Goal: Task Accomplishment & Management: Complete application form

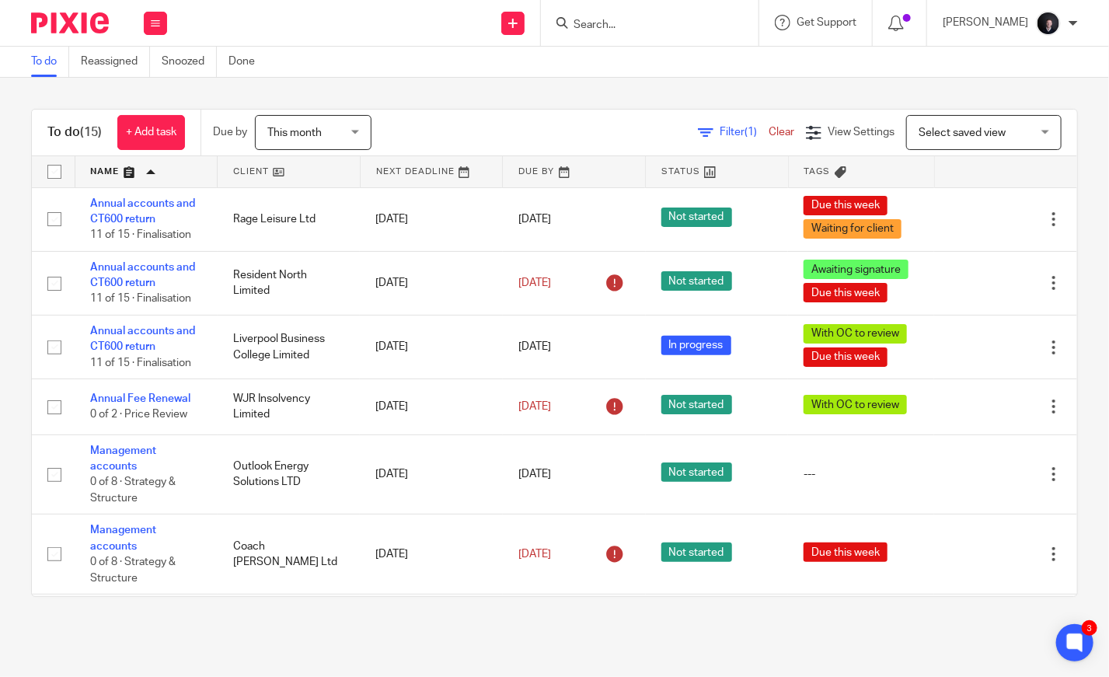
scroll to position [736, 0]
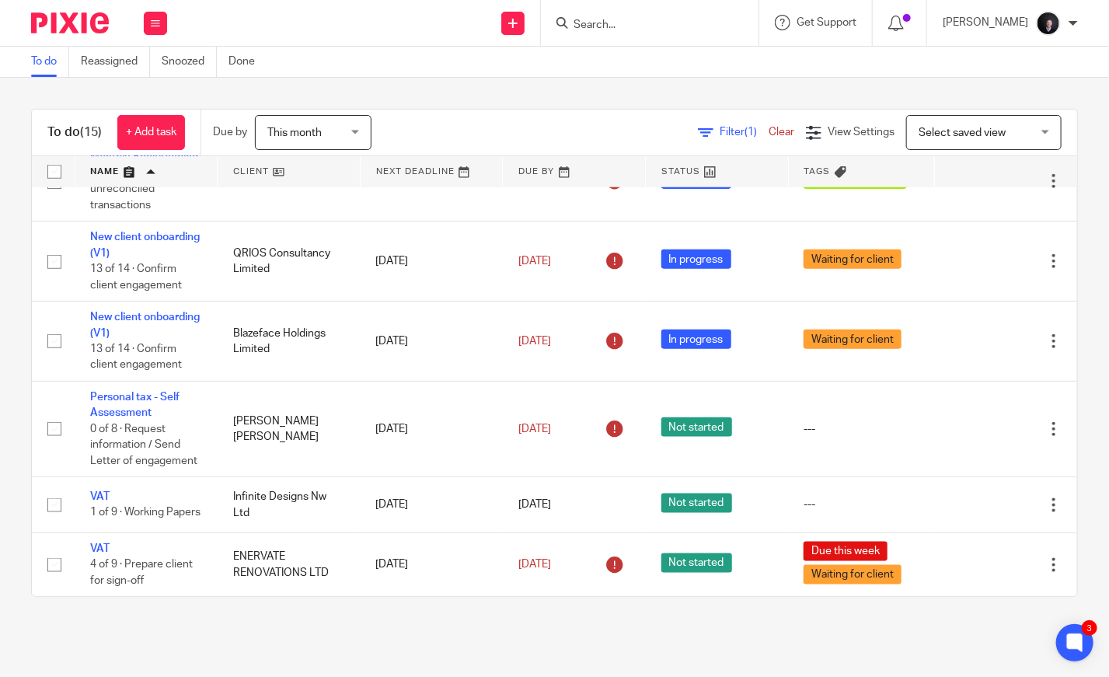
click at [121, 165] on link at bounding box center [146, 171] width 142 height 31
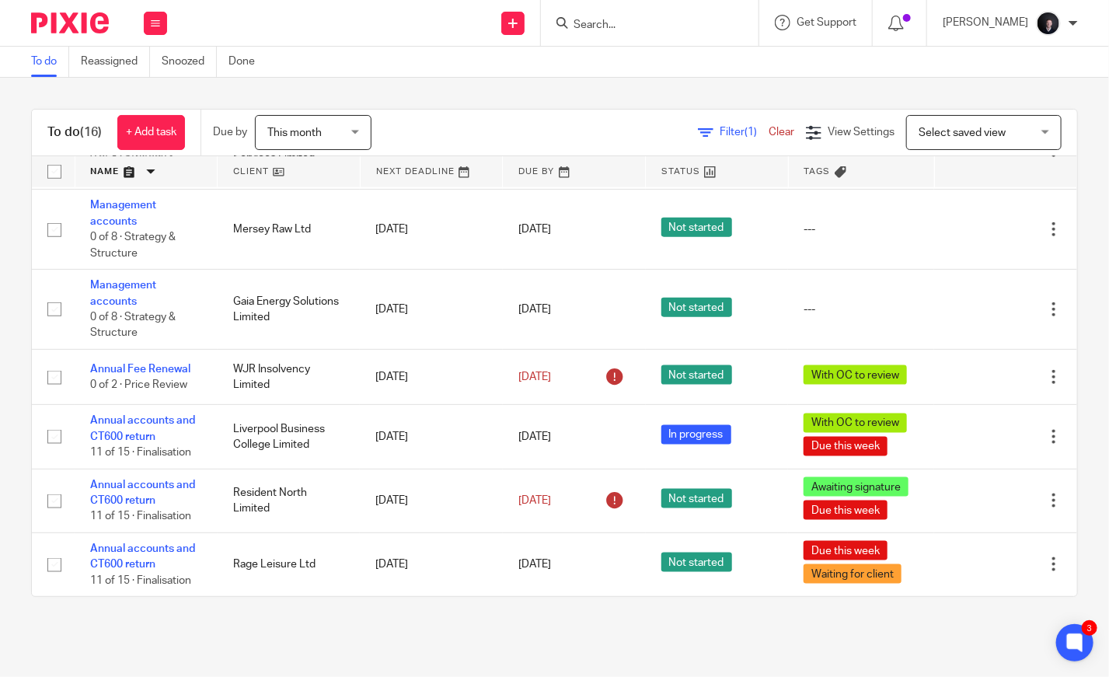
scroll to position [816, 0]
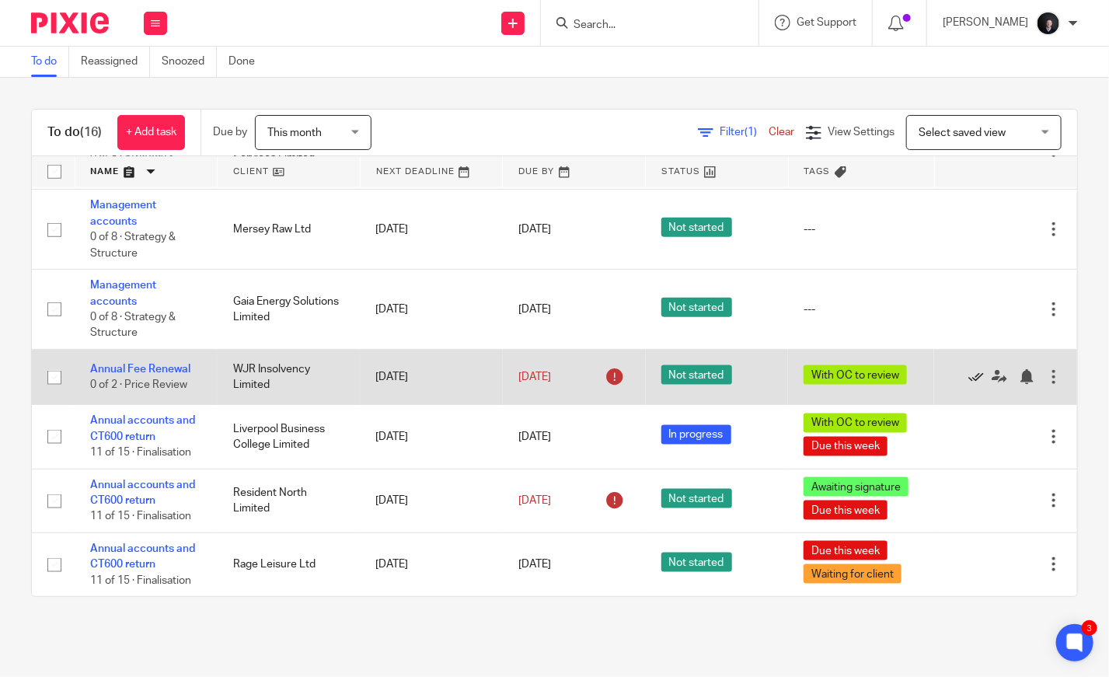
click at [968, 371] on icon at bounding box center [976, 377] width 16 height 16
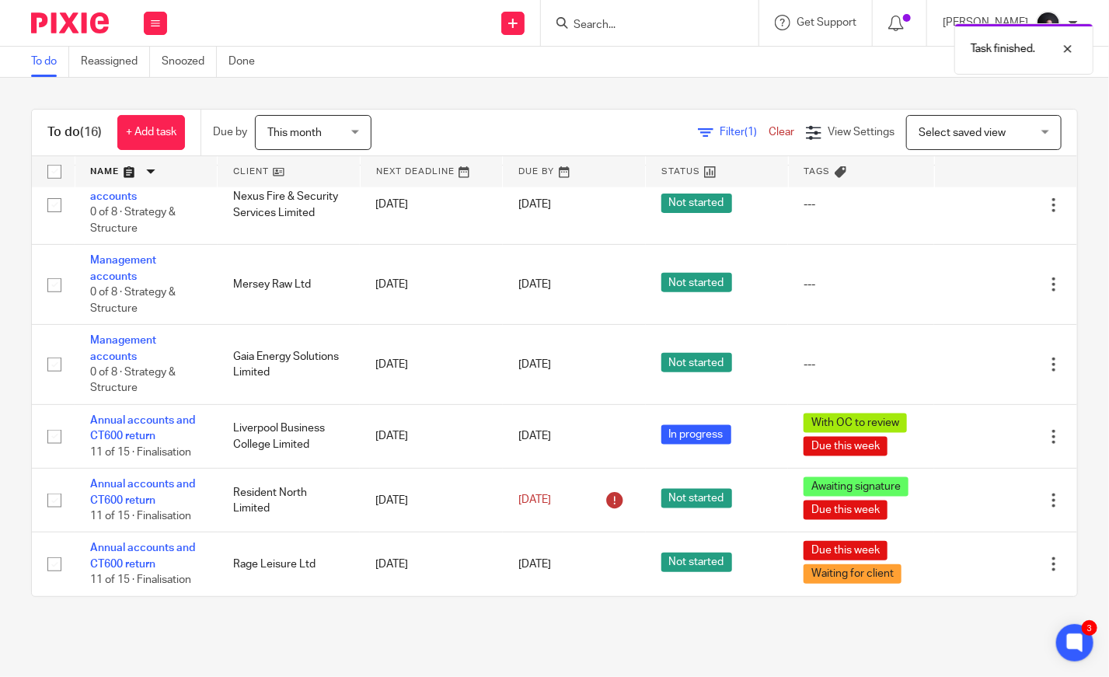
scroll to position [759, 0]
click at [150, 135] on link "+ Add task" at bounding box center [151, 132] width 68 height 35
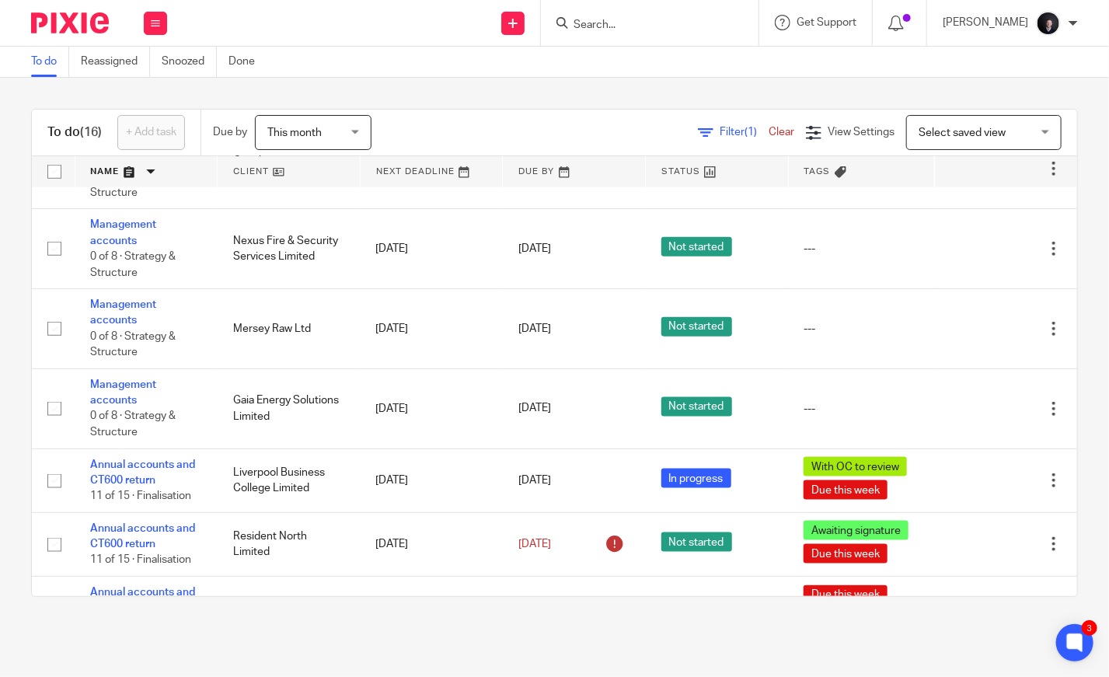
scroll to position [0, 0]
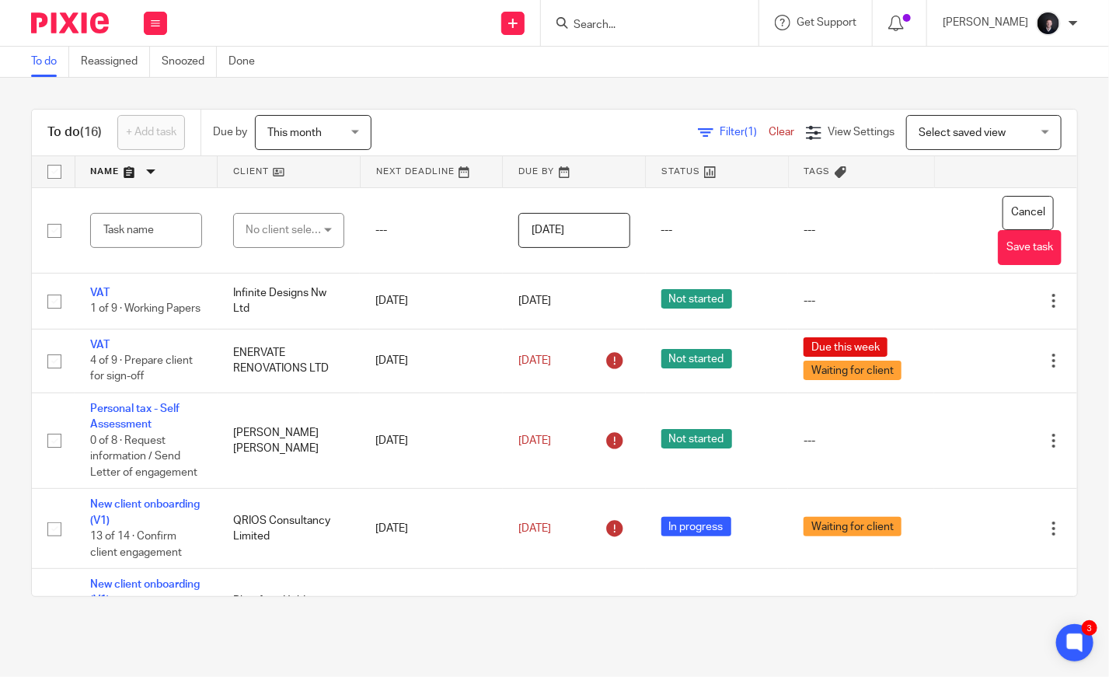
click at [653, 25] on input "Search" at bounding box center [642, 26] width 140 height 14
type input "slp"
click at [151, 20] on icon at bounding box center [155, 23] width 9 height 9
click at [431, 90] on div "To do (16) + Add task Due by This month This month Today Tomorrow This week Nex…" at bounding box center [554, 353] width 1109 height 550
click at [525, 31] on link at bounding box center [512, 23] width 23 height 23
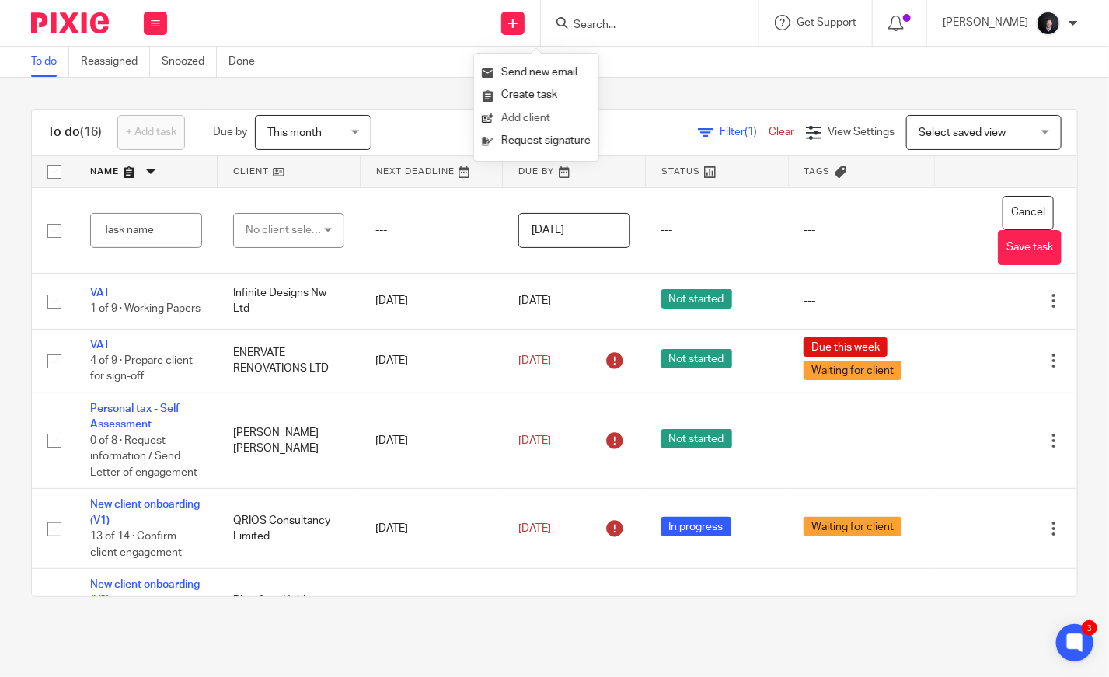
click at [527, 120] on link "Add client" at bounding box center [536, 118] width 109 height 23
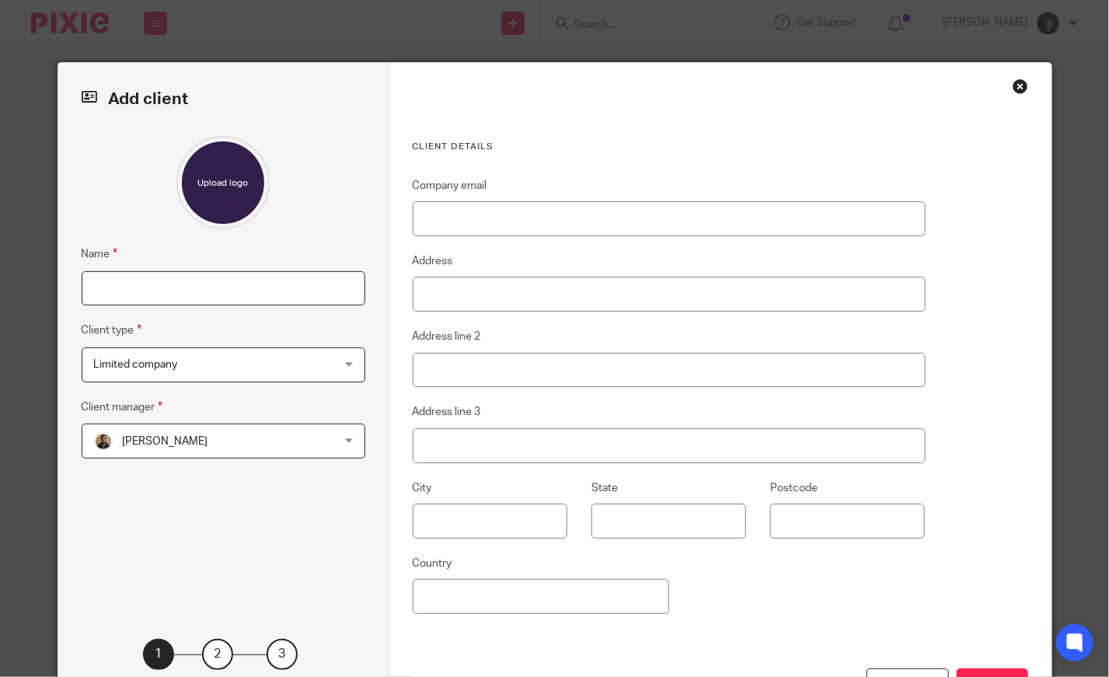
click at [179, 292] on input "Name" at bounding box center [224, 288] width 284 height 35
type input "SLP Group LTD"
click at [153, 443] on span "Adam Osman" at bounding box center [165, 441] width 85 height 11
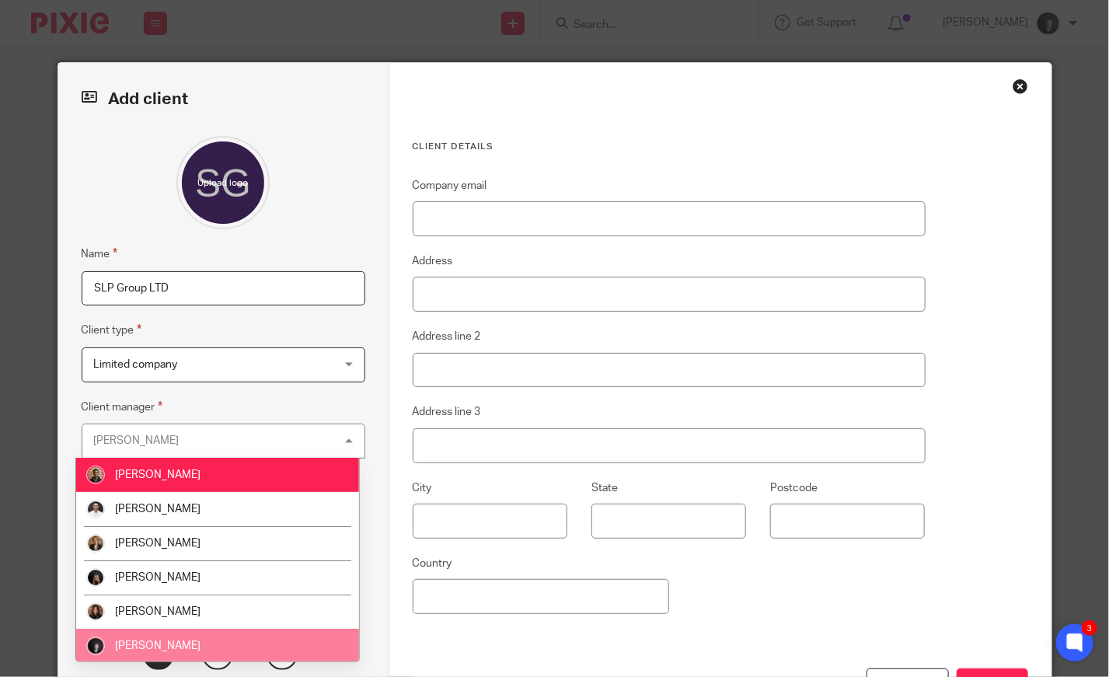
click at [155, 634] on li "[PERSON_NAME]" at bounding box center [217, 646] width 283 height 34
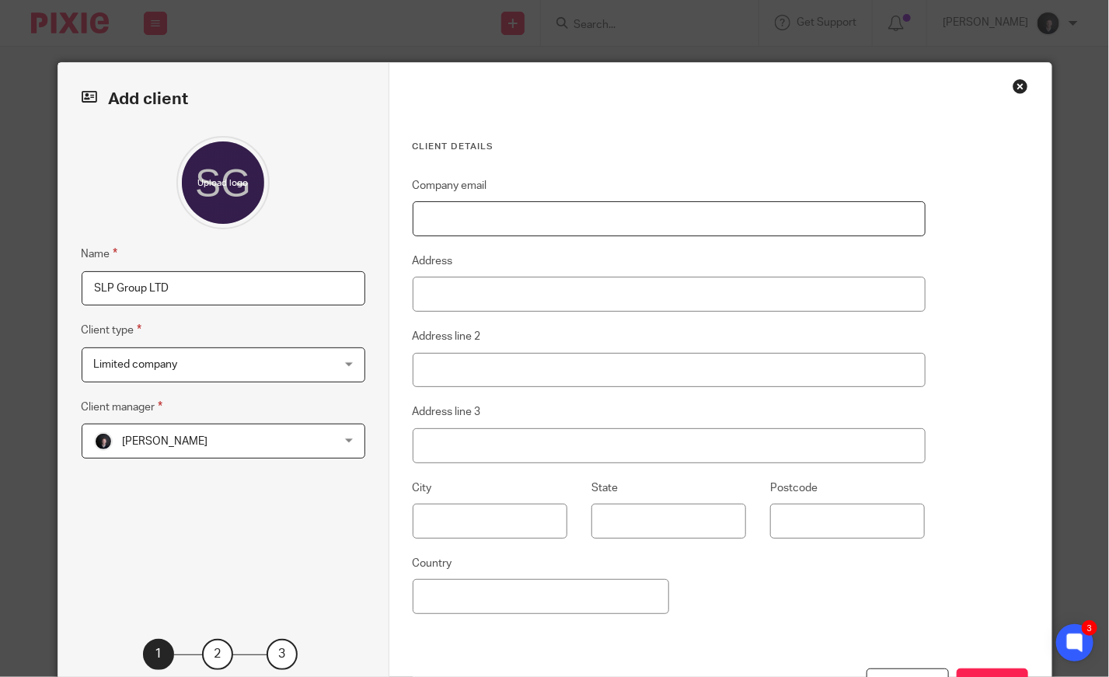
click at [479, 219] on input "Company email" at bounding box center [669, 218] width 513 height 35
type input "S"
type input "slpgroup@hotmail.com"
click at [651, 181] on fieldset "Company email slpgroup@hotmail.com" at bounding box center [669, 206] width 513 height 60
click at [443, 305] on input "Address" at bounding box center [669, 294] width 513 height 35
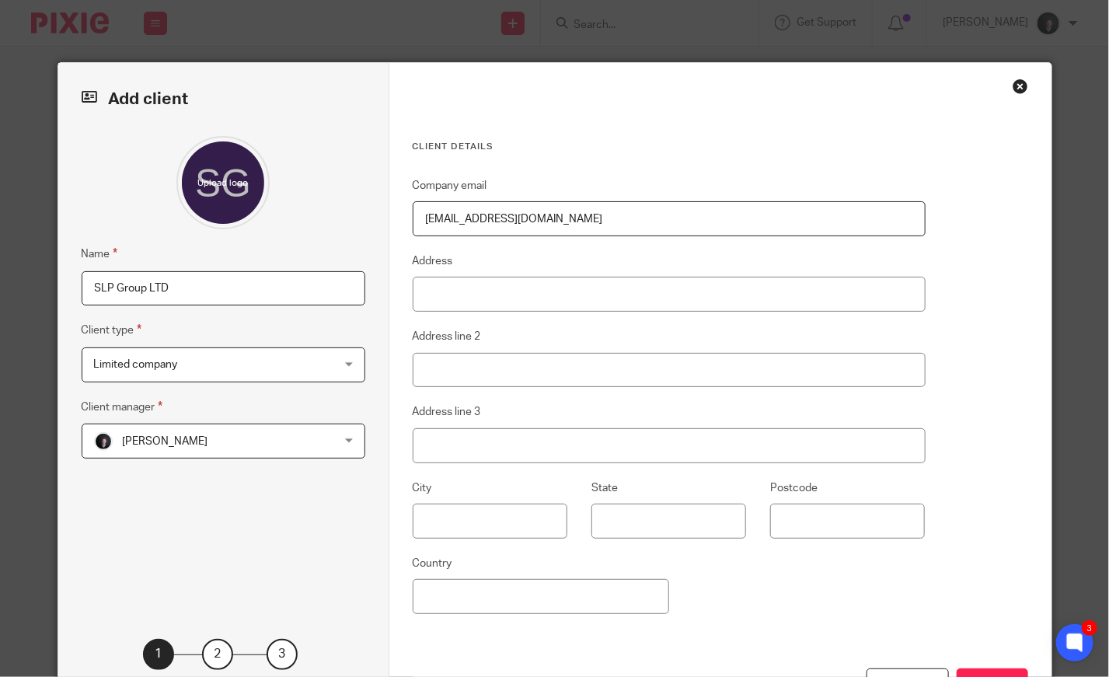
click at [960, 403] on div "Client details Company email slpgroup@hotmail.com Address Address line 2 Addres…" at bounding box center [720, 393] width 662 height 661
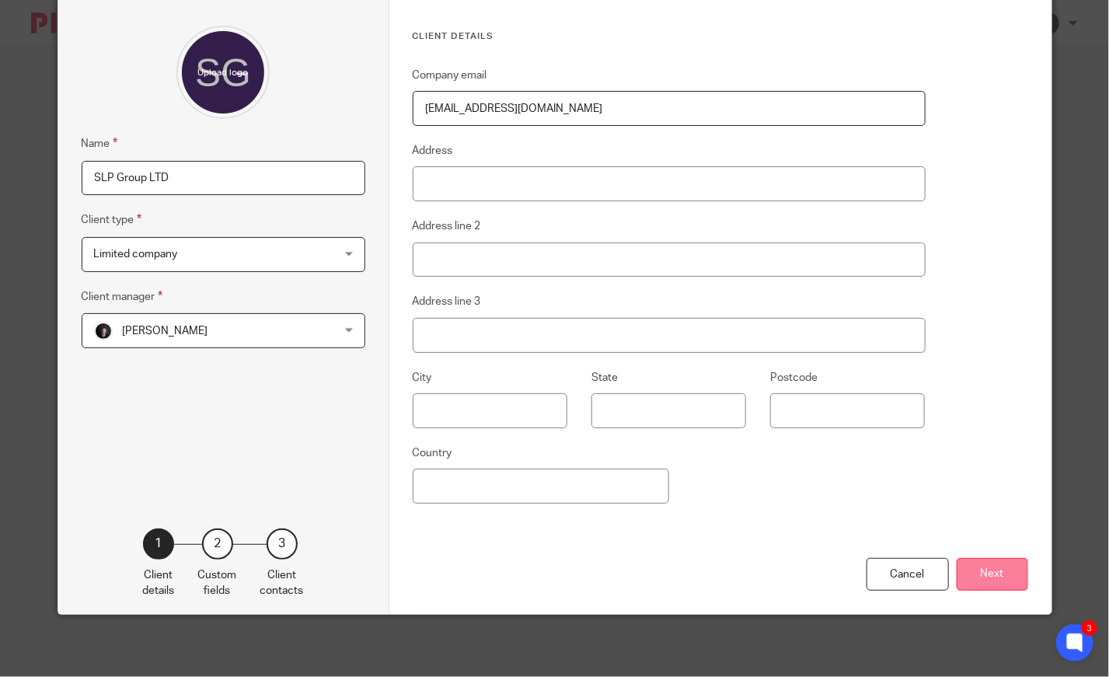
click at [987, 567] on button "Next" at bounding box center [993, 574] width 72 height 33
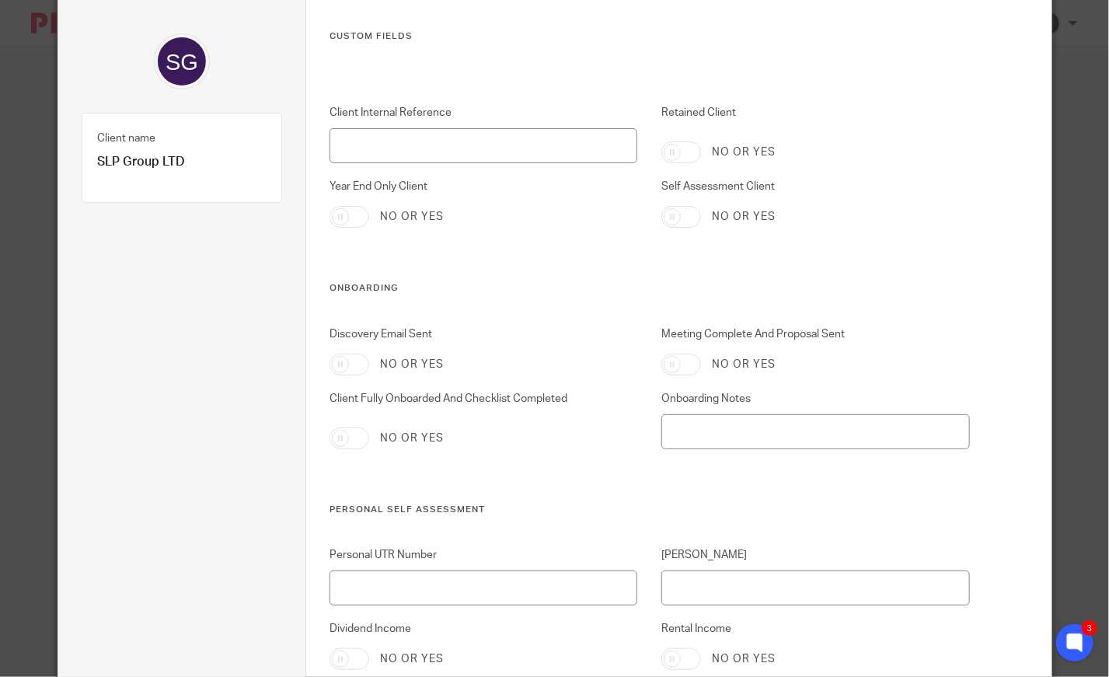
scroll to position [0, 0]
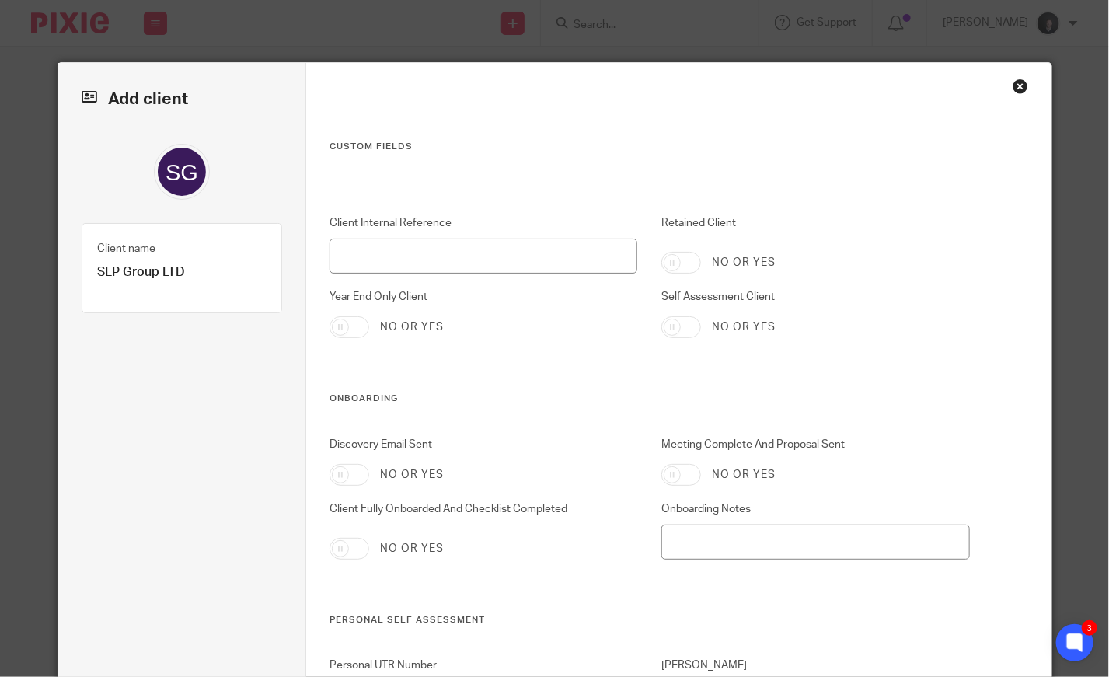
click at [671, 265] on input "Retained Client" at bounding box center [681, 263] width 40 height 22
checkbox input "true"
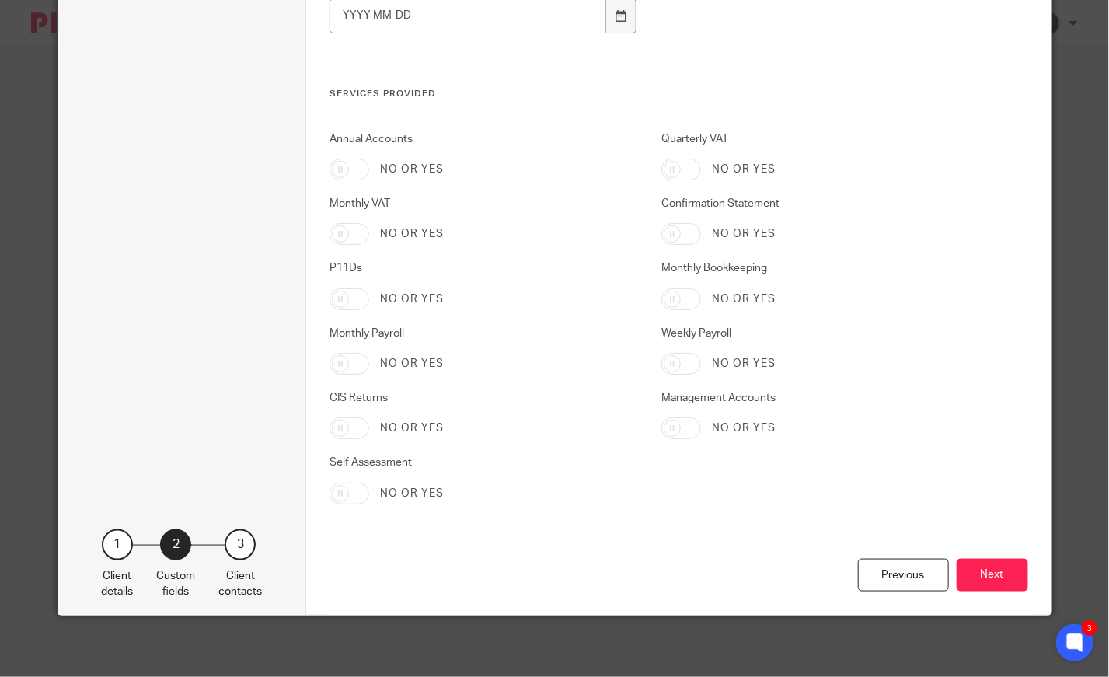
scroll to position [3197, 0]
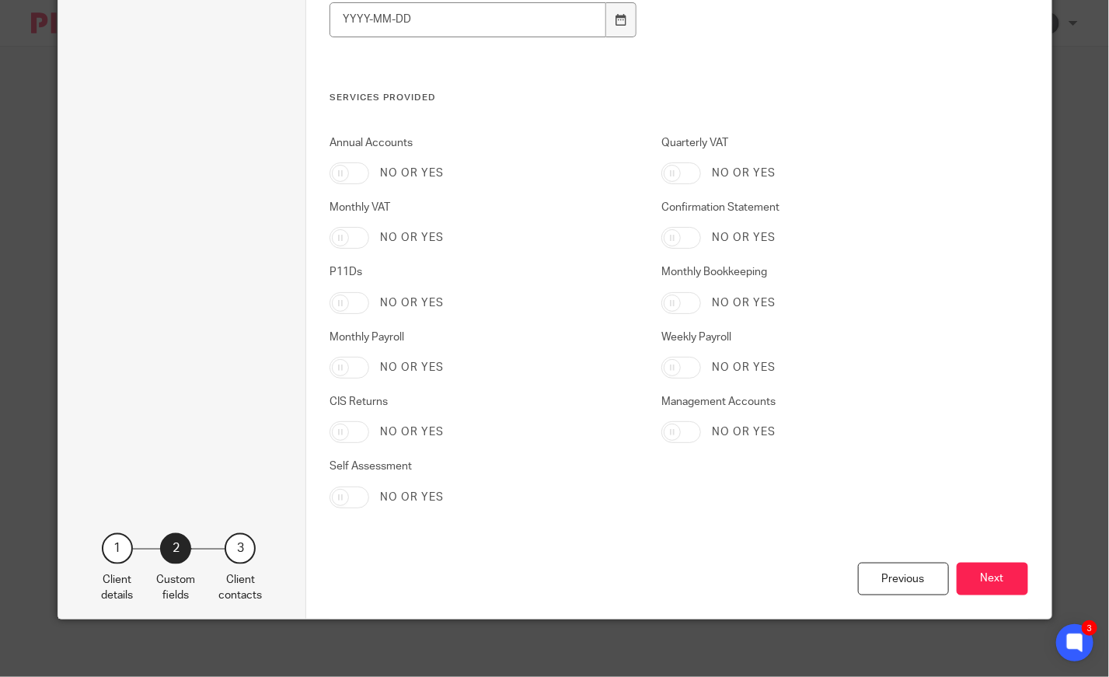
click at [339, 173] on input "Annual Accounts" at bounding box center [350, 173] width 40 height 22
checkbox input "true"
click at [671, 167] on input "Quarterly VAT" at bounding box center [681, 173] width 40 height 22
checkbox input "true"
click at [667, 235] on input "Confirmation Statement" at bounding box center [681, 238] width 40 height 22
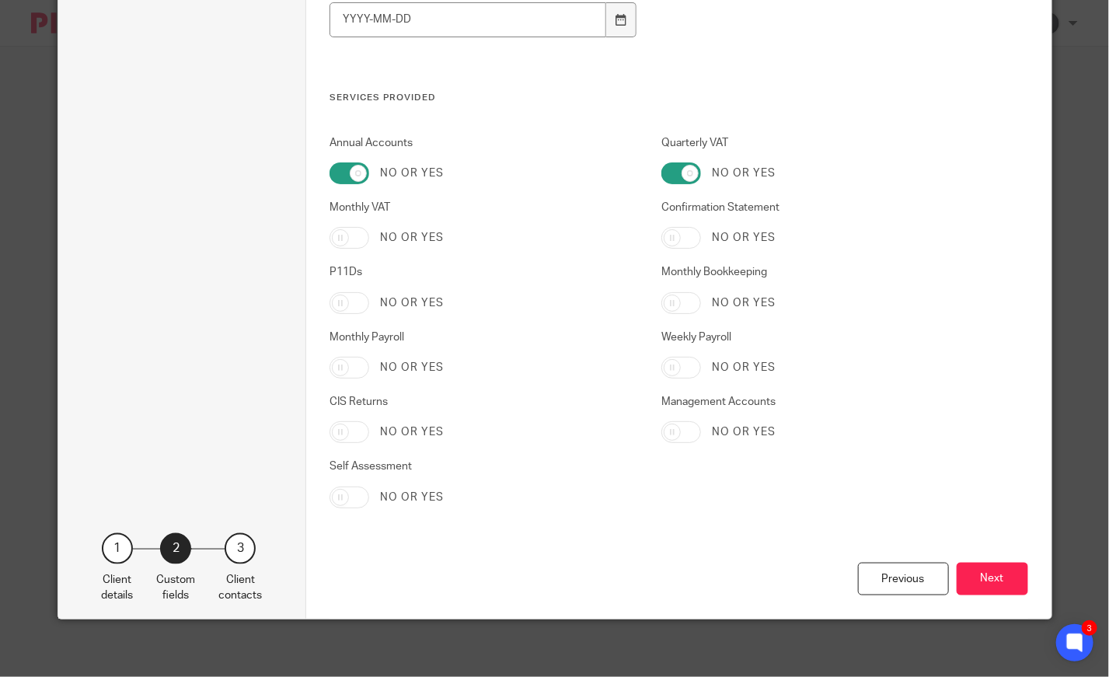
checkbox input "true"
click at [664, 298] on input "Monthly Bookkeeping" at bounding box center [681, 303] width 40 height 22
checkbox input "true"
click at [985, 581] on button "Next" at bounding box center [993, 579] width 72 height 33
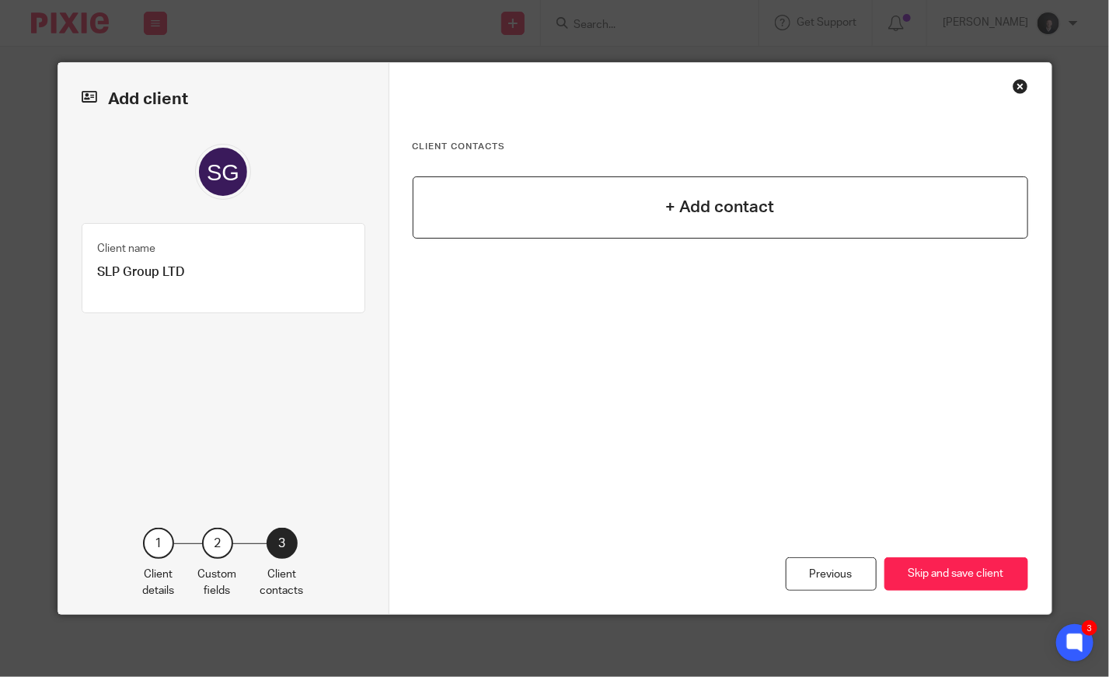
click at [703, 221] on div "+ Add contact" at bounding box center [721, 207] width 616 height 62
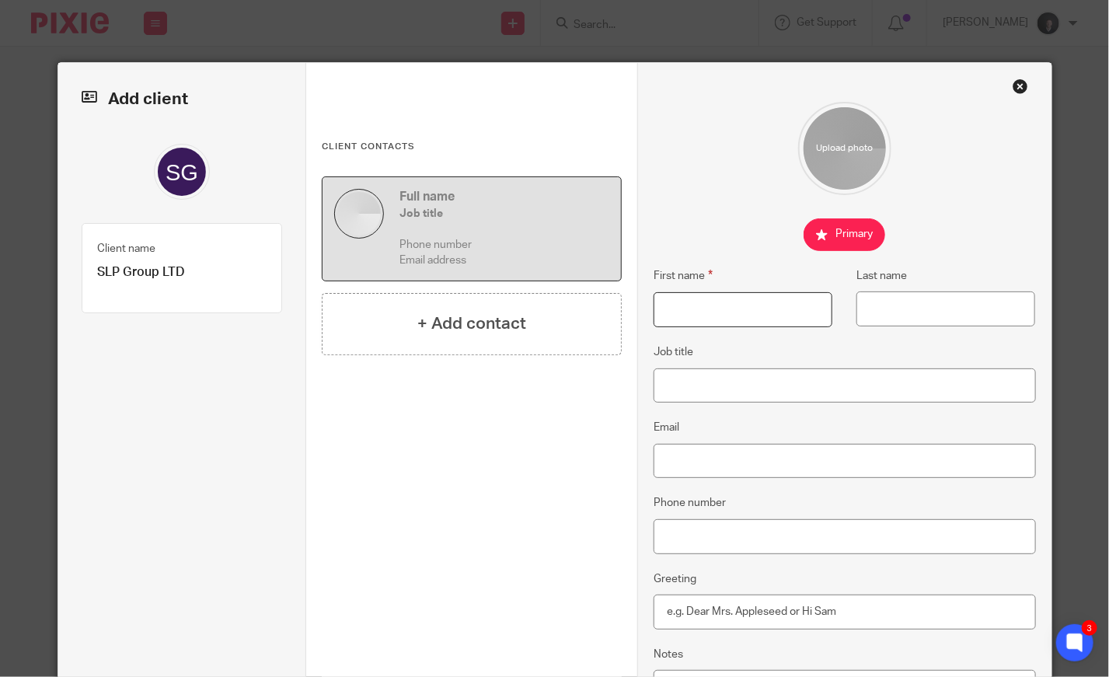
click at [688, 309] on input "First name" at bounding box center [743, 309] width 179 height 35
type input "Phil"
type input "Spittle"
click at [696, 383] on input "Job title" at bounding box center [845, 385] width 382 height 35
type input "Director"
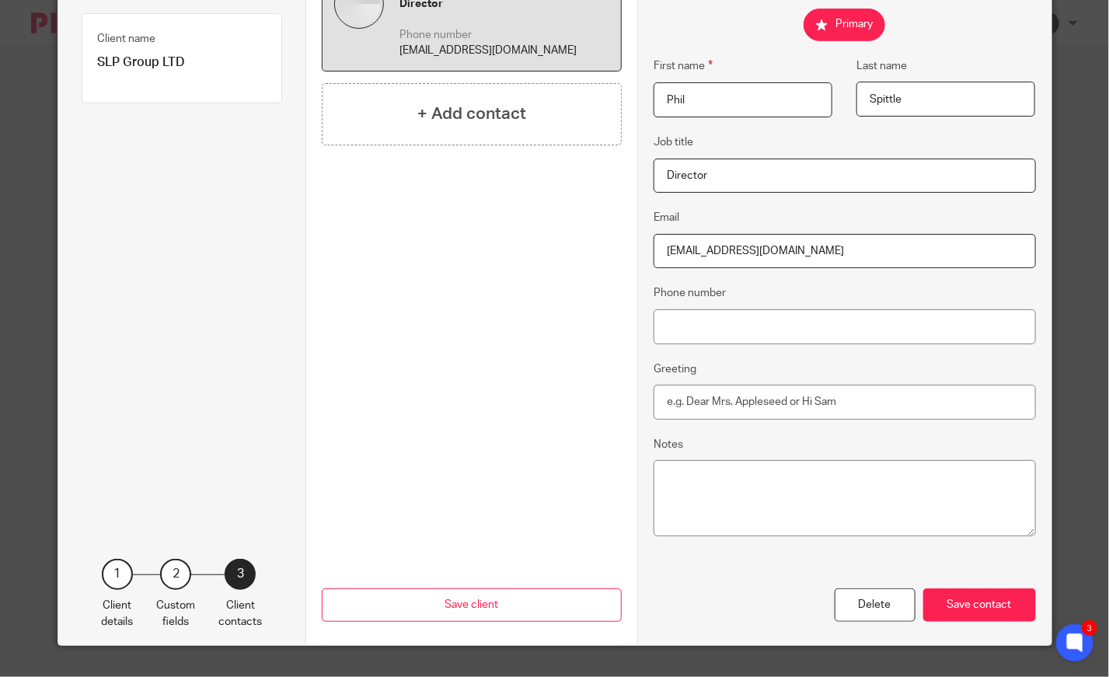
scroll to position [210, 0]
type input "slpgroup@hotmail.com"
click at [958, 591] on div "Save contact" at bounding box center [979, 604] width 113 height 33
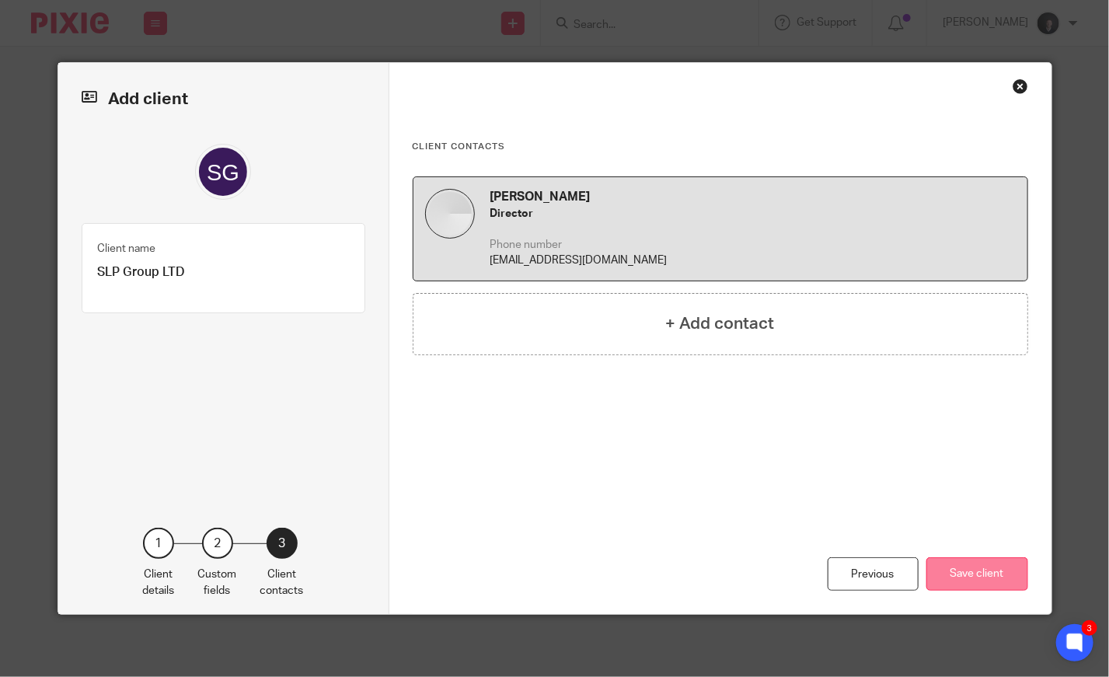
click at [954, 574] on button "Save client" at bounding box center [977, 573] width 102 height 33
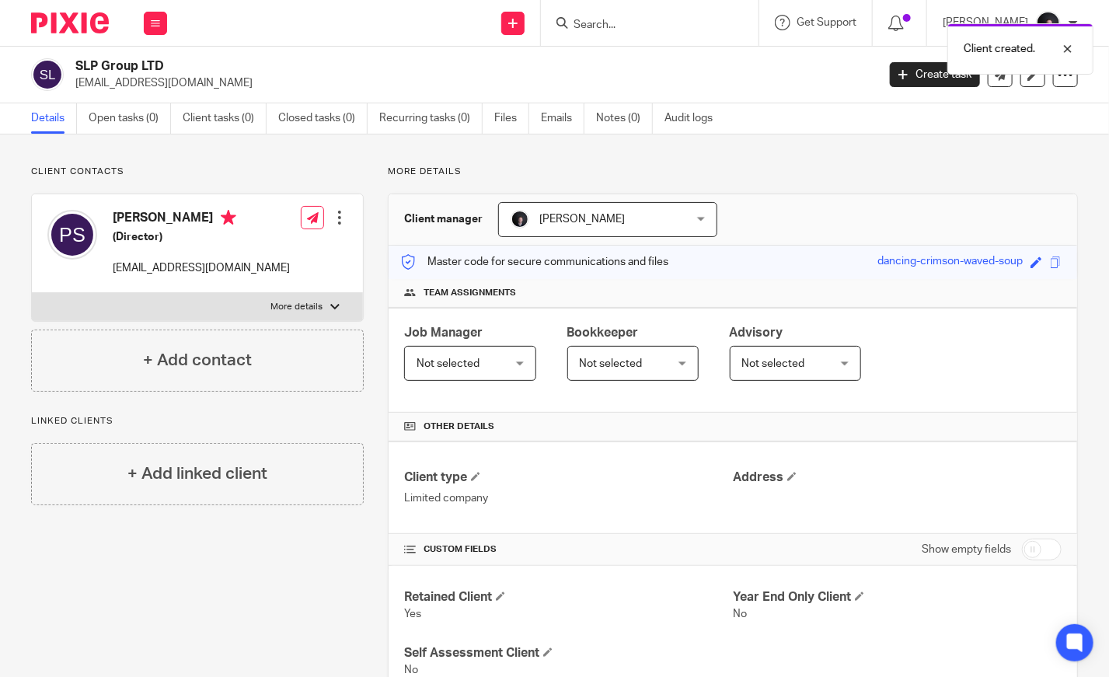
click at [455, 358] on span "Not selected" at bounding box center [448, 363] width 63 height 11
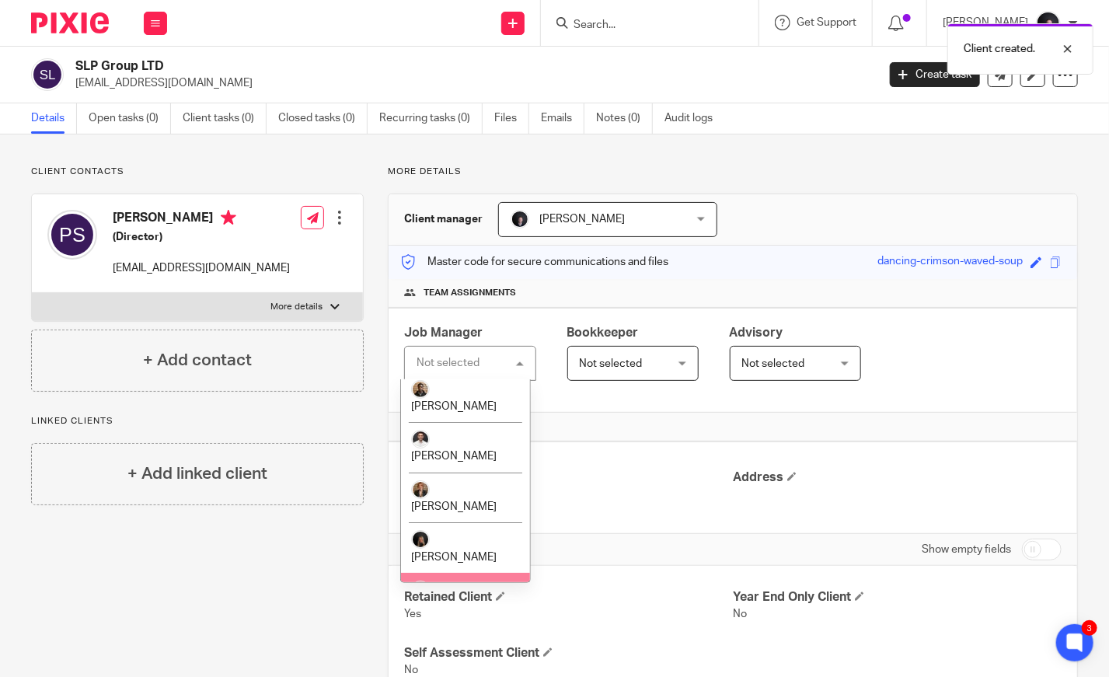
scroll to position [50, 0]
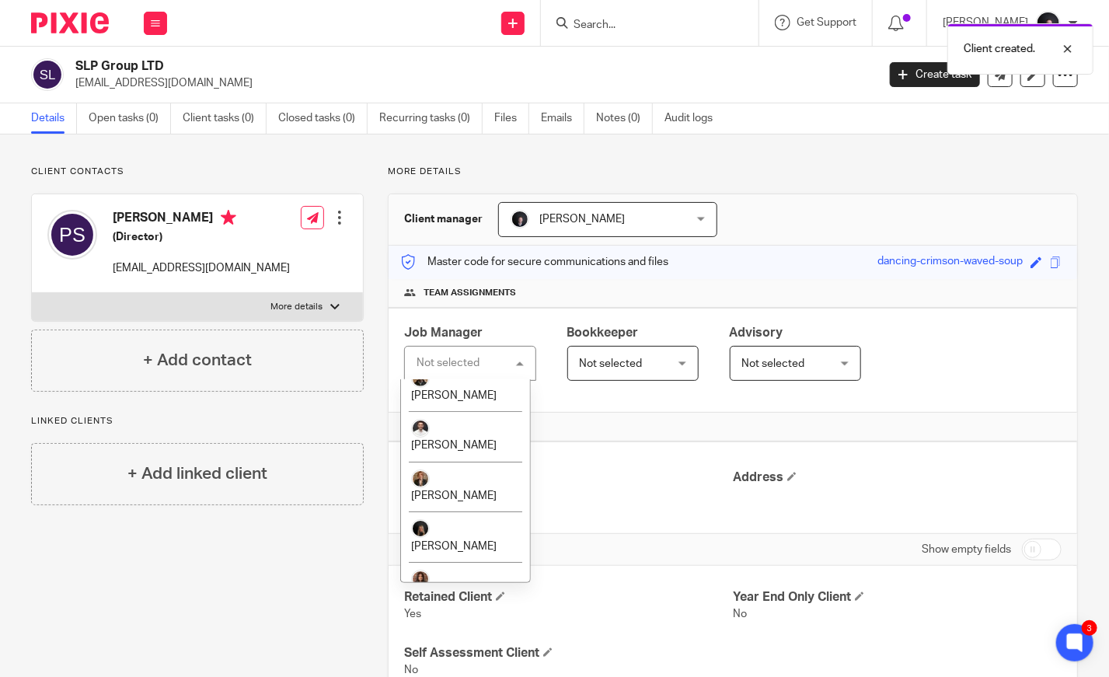
click at [477, 641] on span "[PERSON_NAME]" at bounding box center [453, 646] width 85 height 11
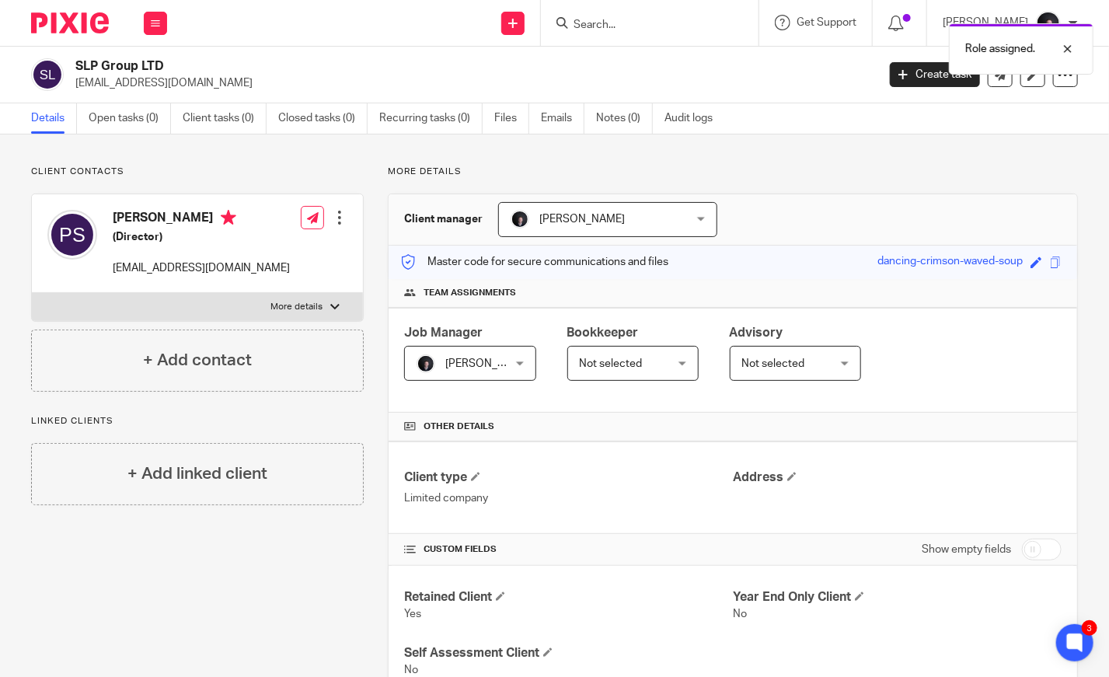
click at [640, 359] on span "Not selected" at bounding box center [627, 363] width 95 height 33
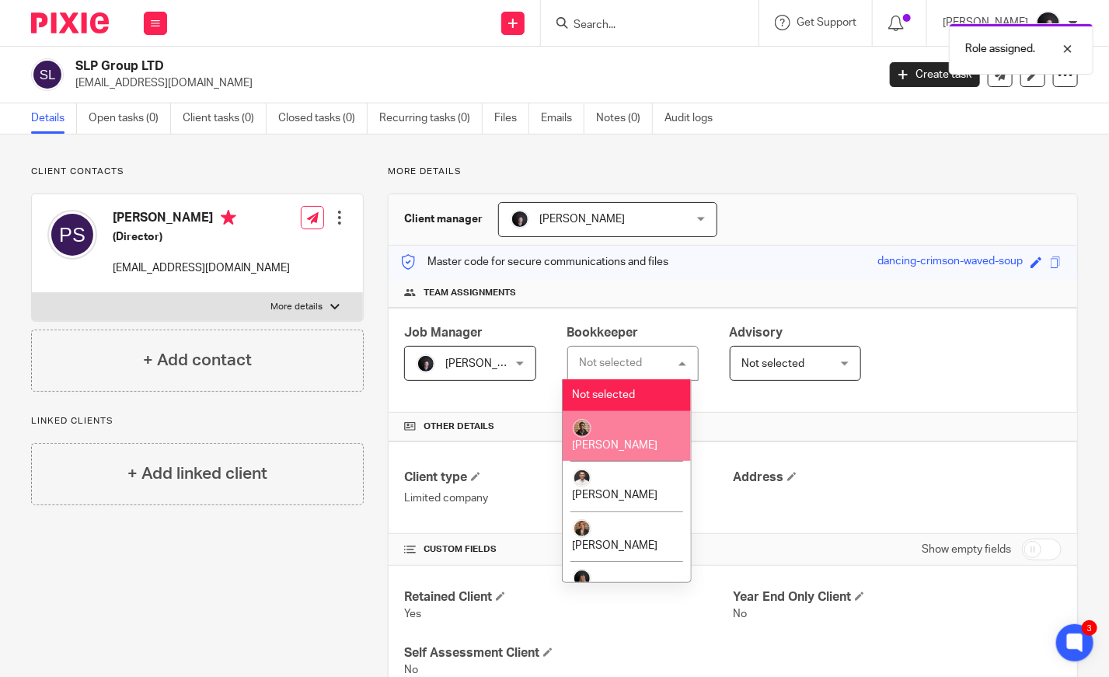
click at [629, 417] on li "Adam Osman" at bounding box center [627, 436] width 128 height 51
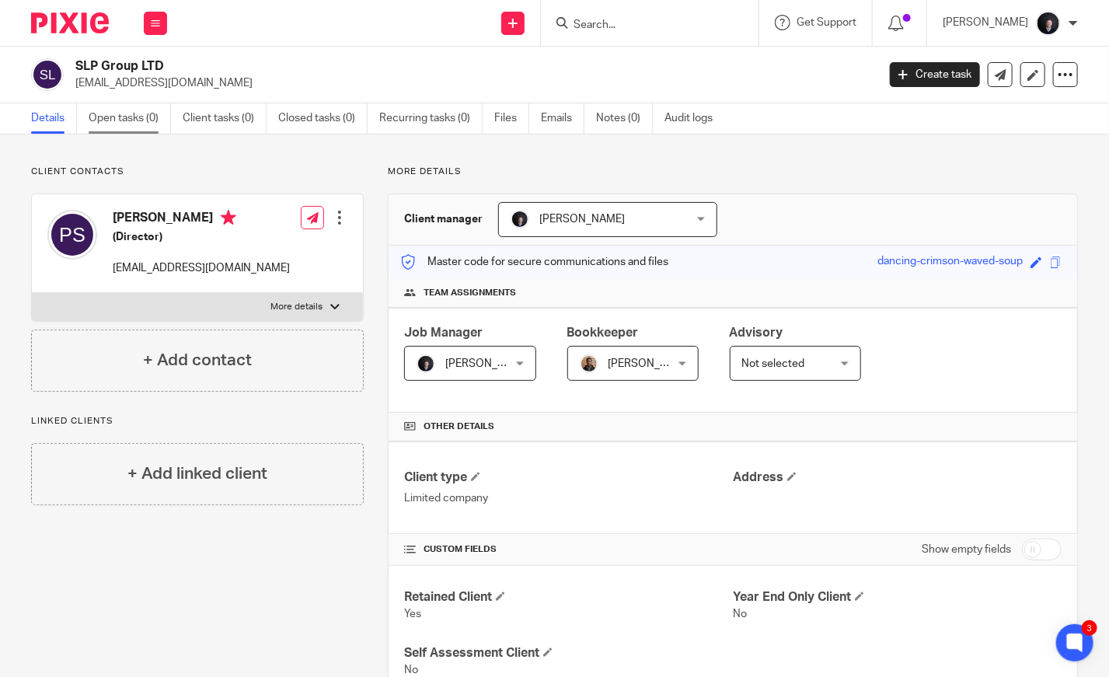
click at [134, 116] on link "Open tasks (0)" at bounding box center [130, 118] width 82 height 30
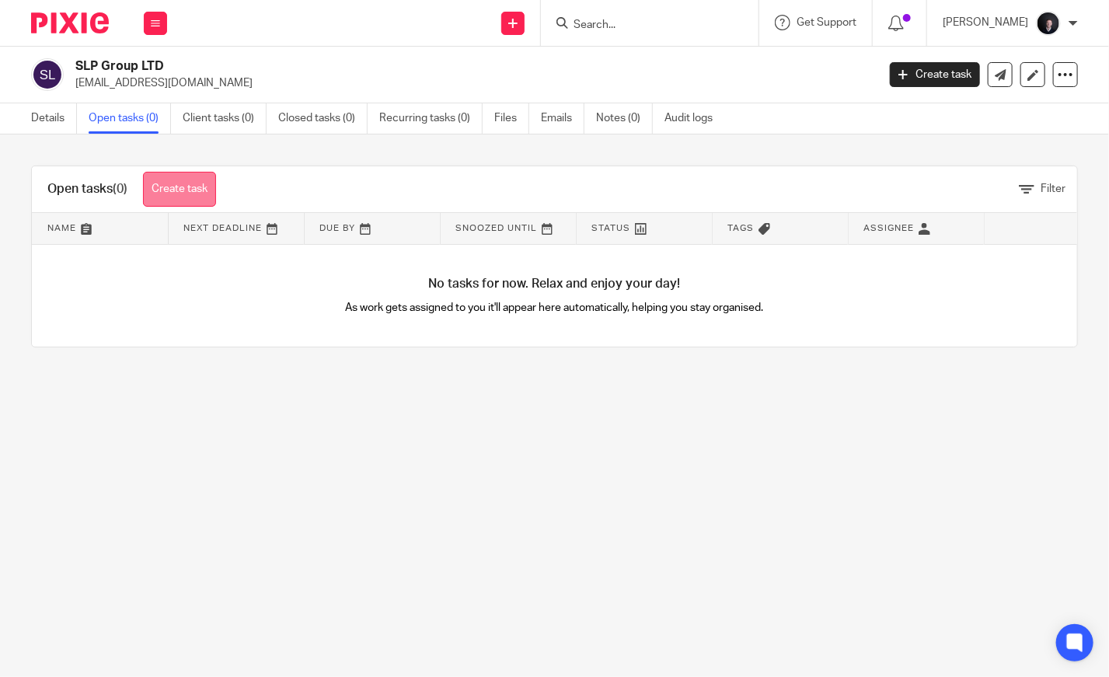
click at [200, 187] on link "Create task" at bounding box center [179, 189] width 73 height 35
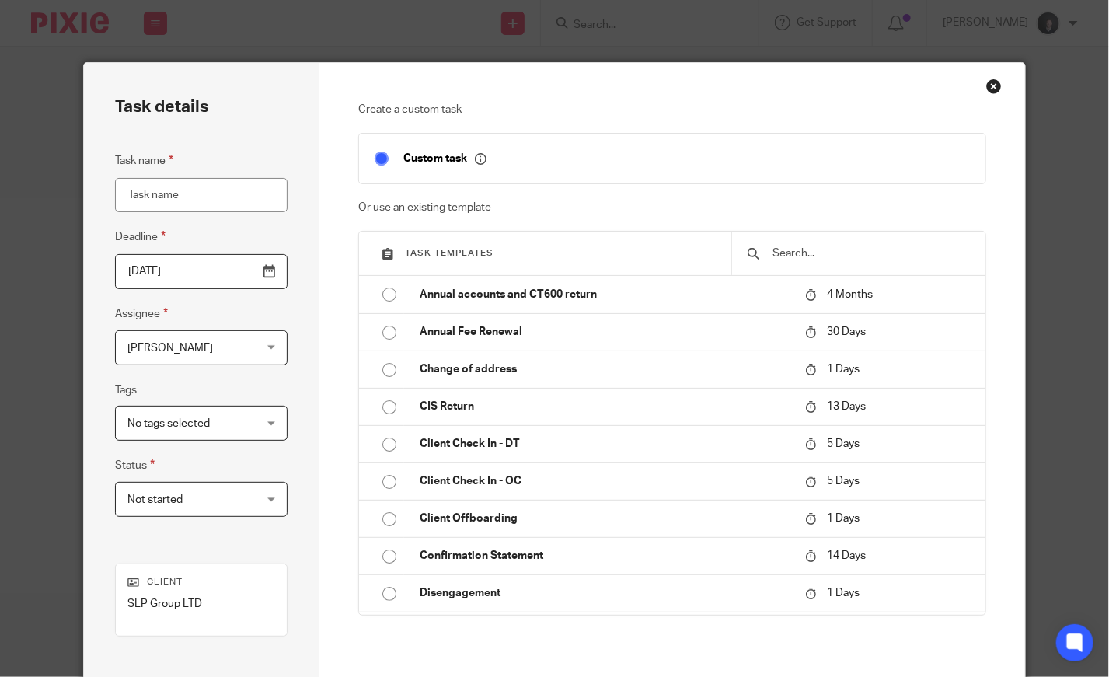
click at [194, 197] on input "Task name" at bounding box center [201, 195] width 173 height 35
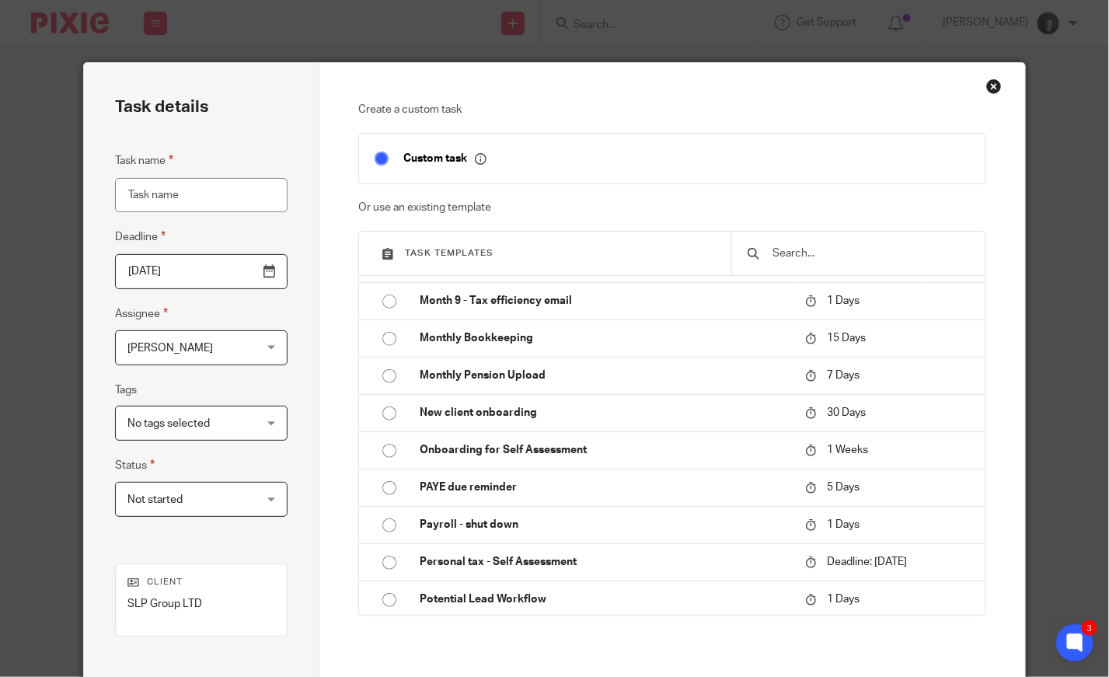
scroll to position [637, 0]
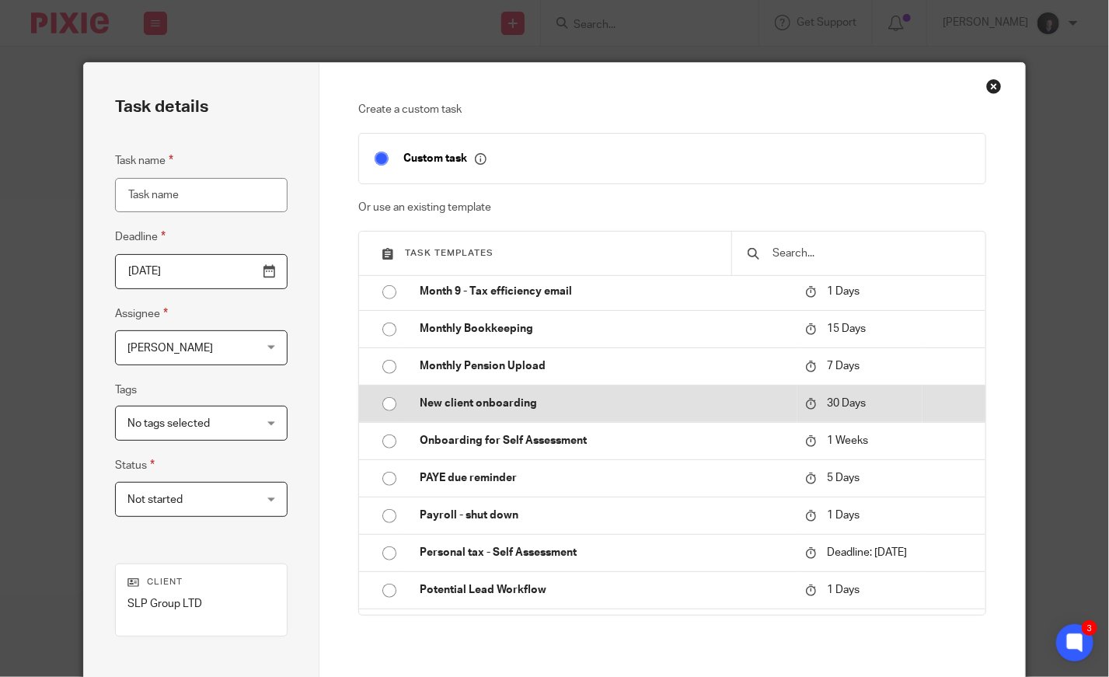
click at [384, 419] on input "radio" at bounding box center [390, 404] width 30 height 30
type input "2025-10-15"
type input "New client onboarding"
checkbox input "false"
radio input "false"
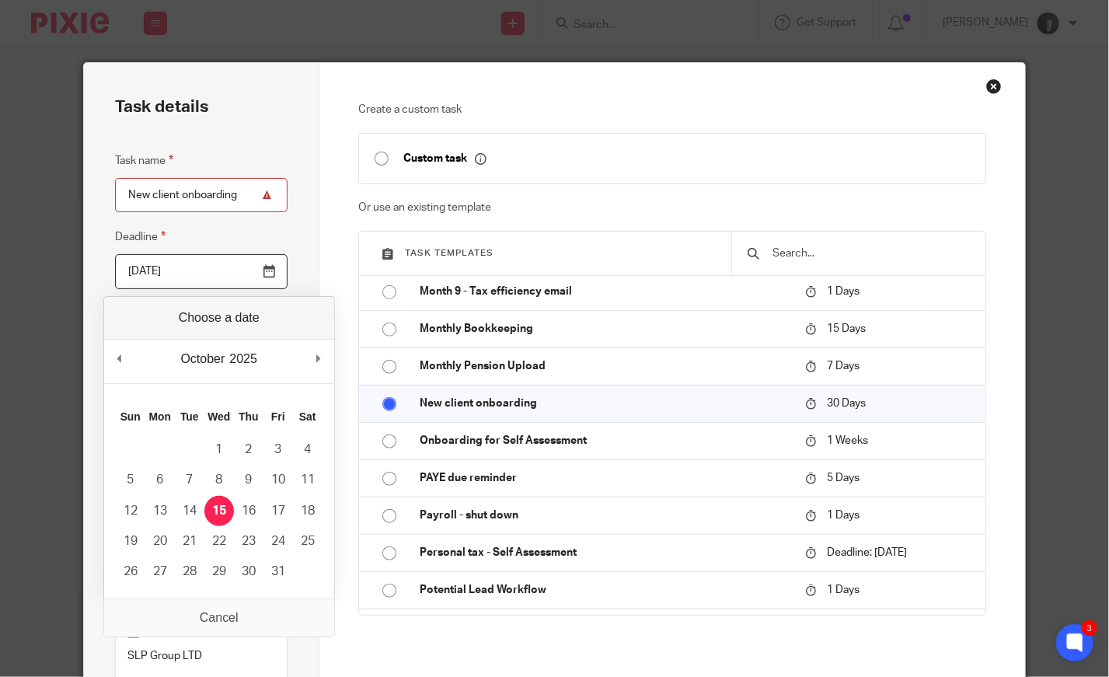
click at [209, 280] on input "2025-10-15" at bounding box center [201, 271] width 173 height 35
type input "2025-09-30"
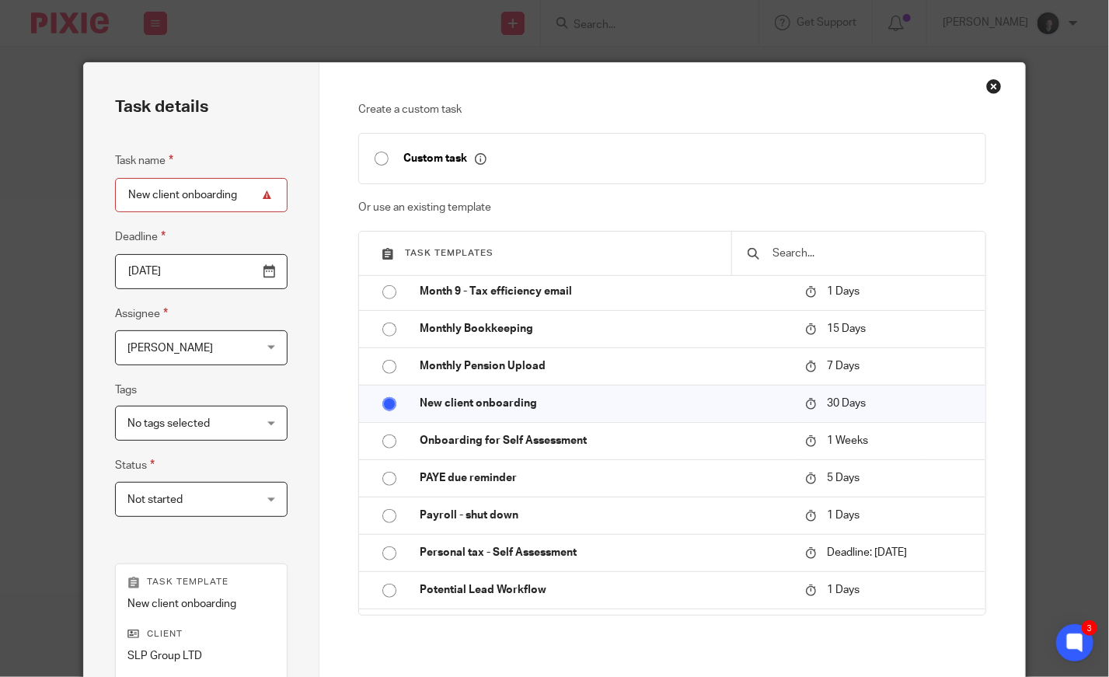
click at [179, 350] on span "[PERSON_NAME]" at bounding box center [169, 348] width 85 height 11
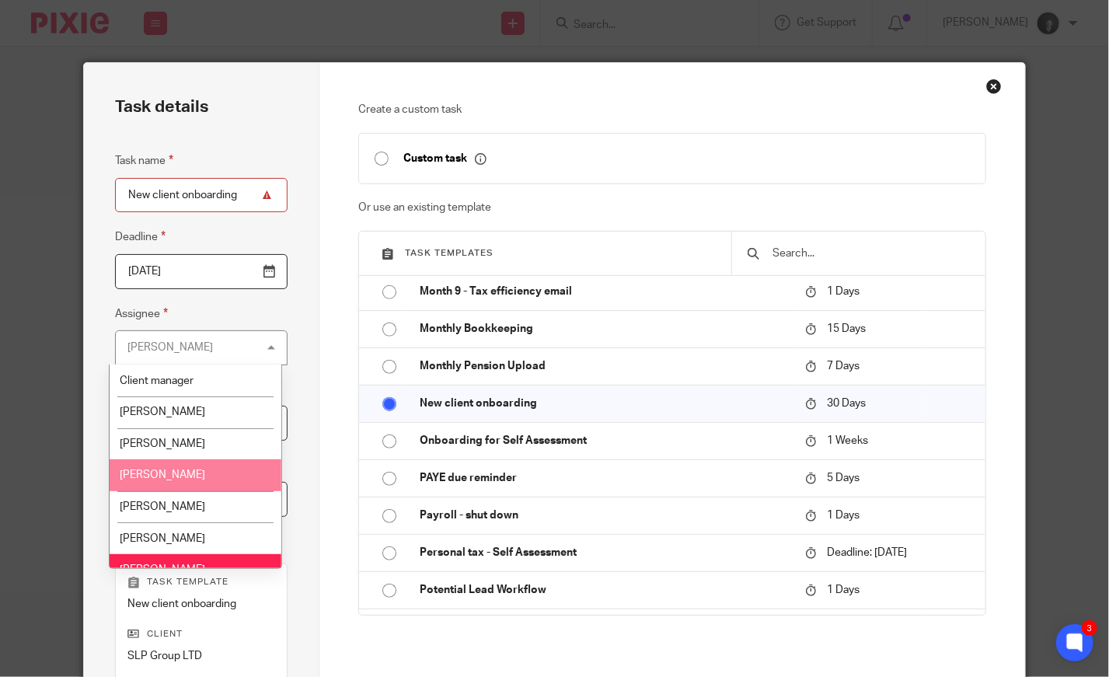
click at [169, 468] on li "[PERSON_NAME]" at bounding box center [195, 475] width 171 height 32
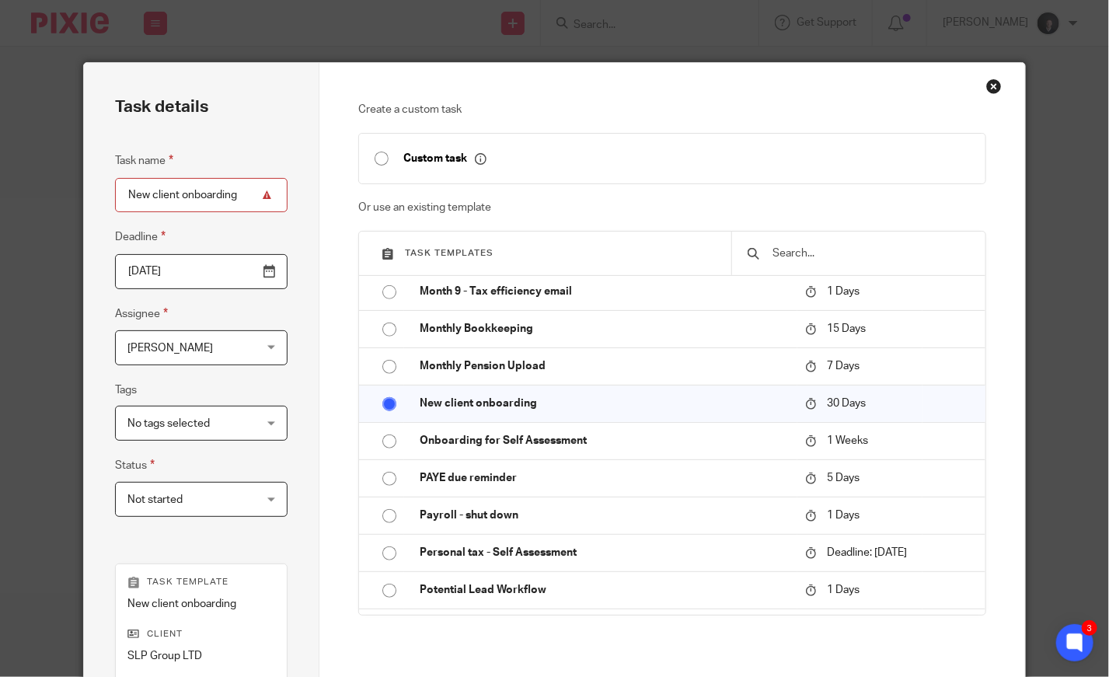
click at [194, 423] on span "No tags selected" at bounding box center [168, 423] width 82 height 11
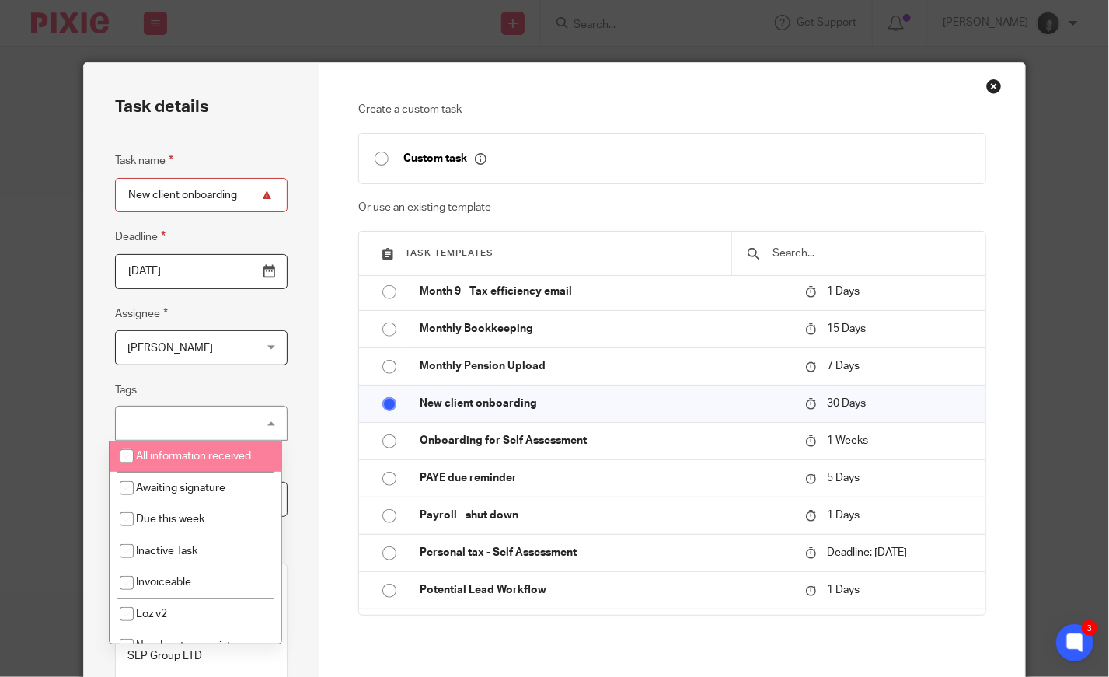
click at [201, 371] on div "Task name New client onboarding Deadline 2025-09-30 Assignee Erica Smith Erica …" at bounding box center [201, 342] width 173 height 381
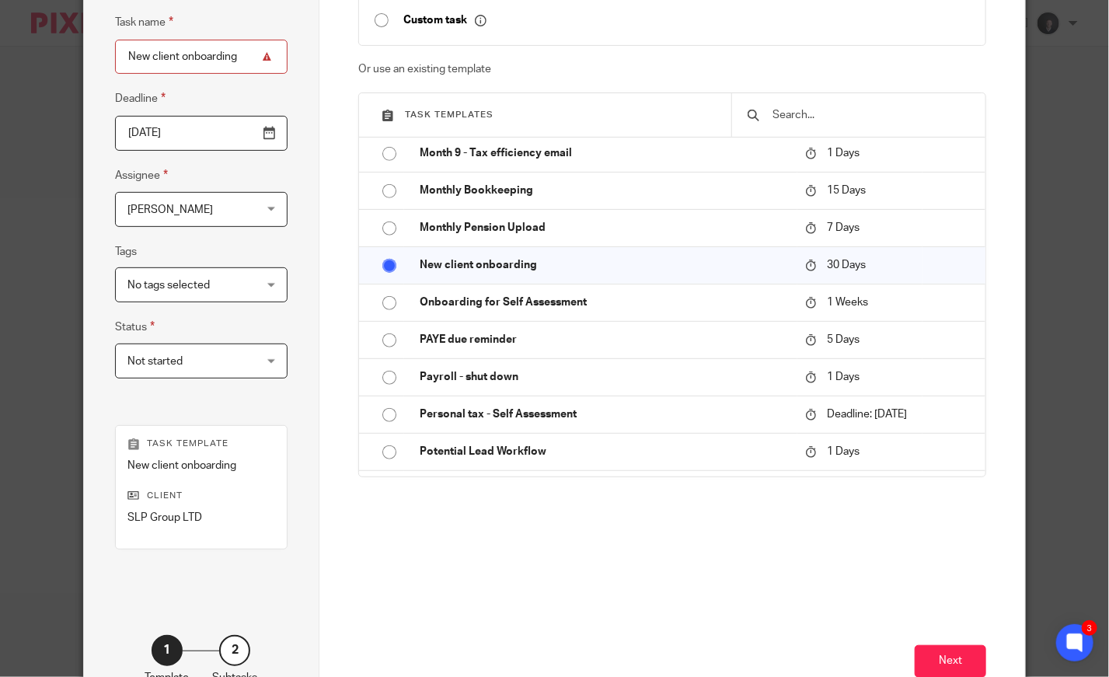
scroll to position [141, 0]
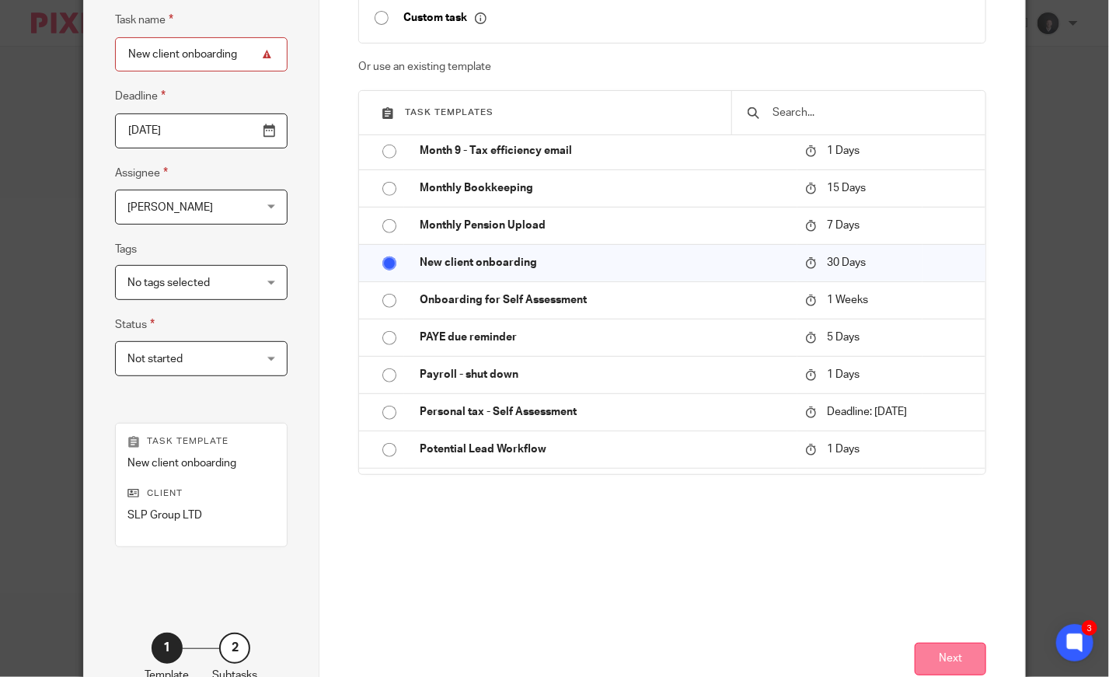
click at [940, 657] on button "Next" at bounding box center [951, 659] width 72 height 33
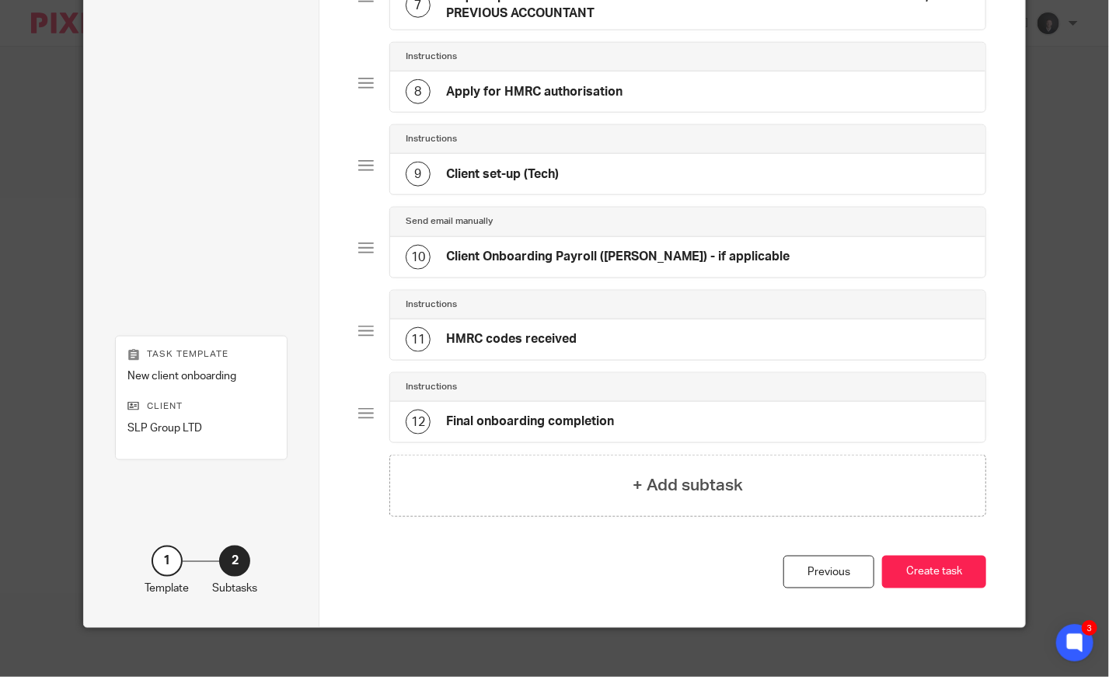
scroll to position [685, 0]
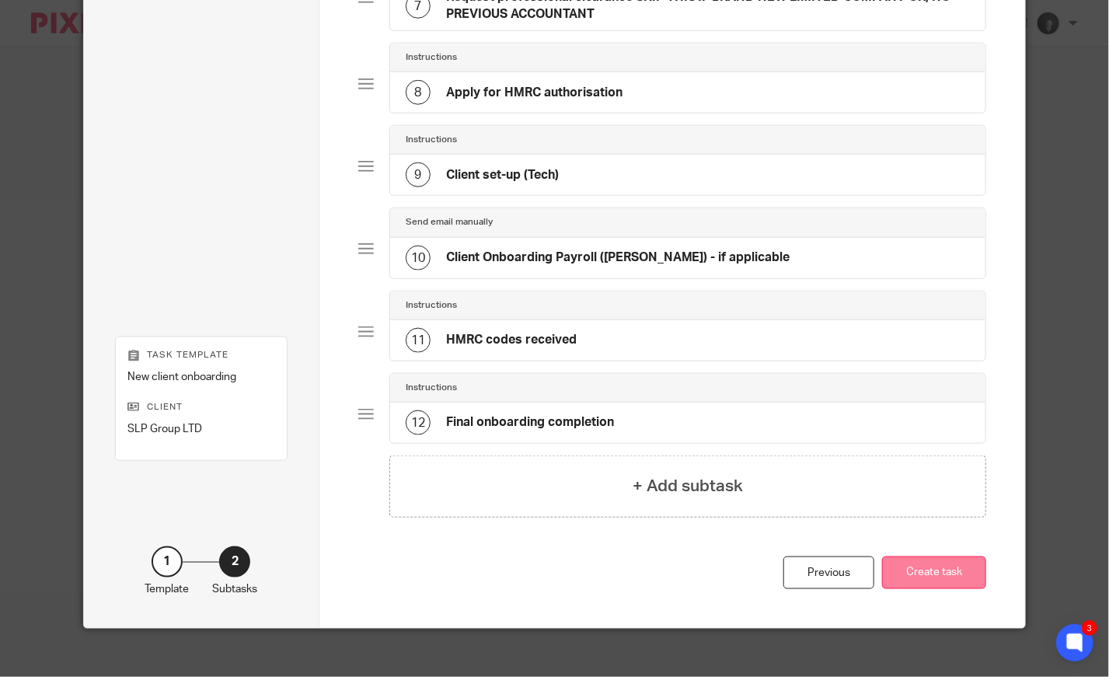
click at [959, 556] on button "Create task" at bounding box center [934, 572] width 104 height 33
